Goal: Information Seeking & Learning: Learn about a topic

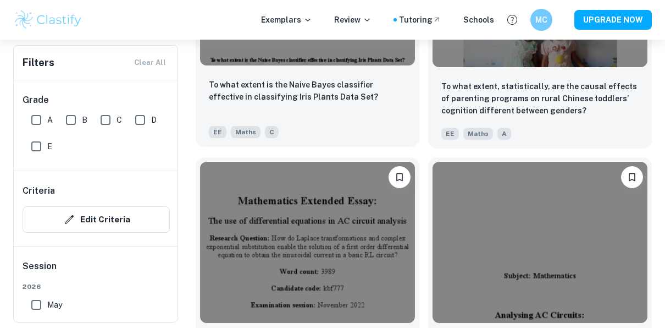
scroll to position [3813, 0]
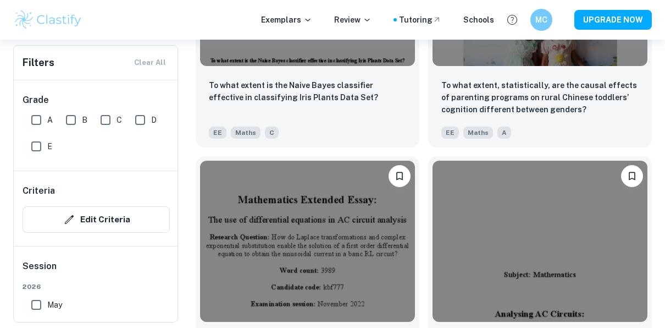
click at [32, 120] on input "A" at bounding box center [36, 120] width 22 height 22
checkbox input "true"
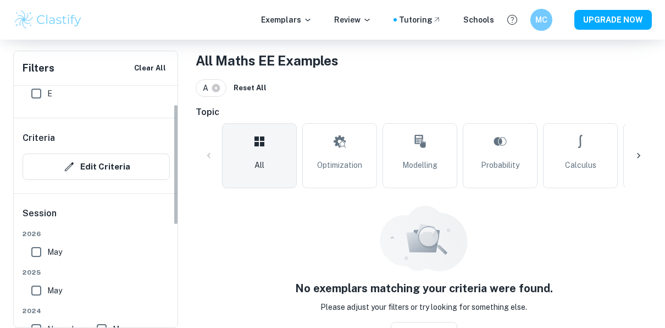
scroll to position [64, 0]
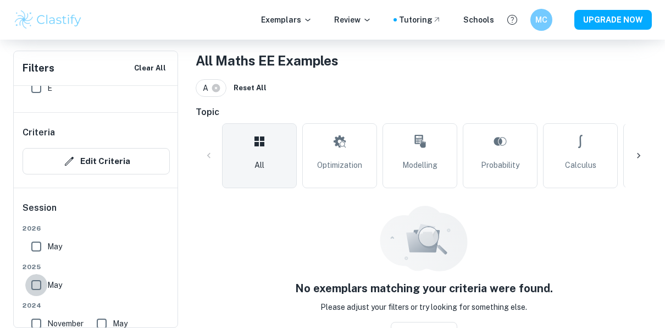
click at [41, 287] on input "May" at bounding box center [36, 285] width 22 height 22
checkbox input "true"
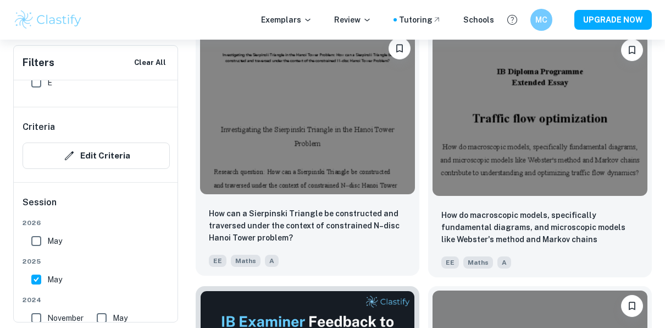
scroll to position [385, 0]
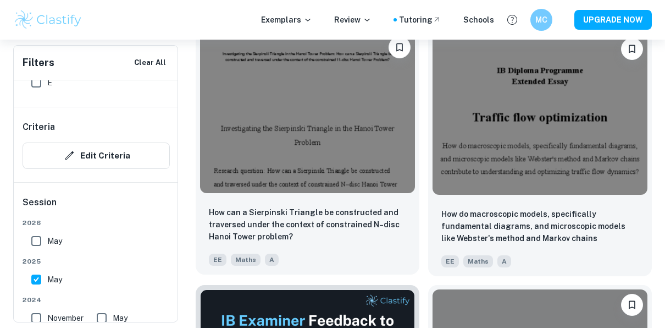
click at [346, 191] on img at bounding box center [307, 112] width 215 height 161
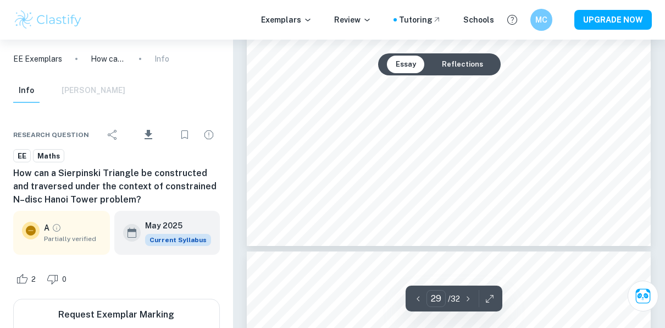
type input "30"
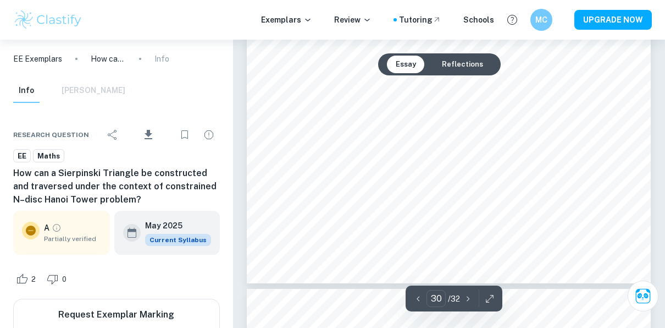
scroll to position [17465, 0]
